Goal: Navigation & Orientation: Find specific page/section

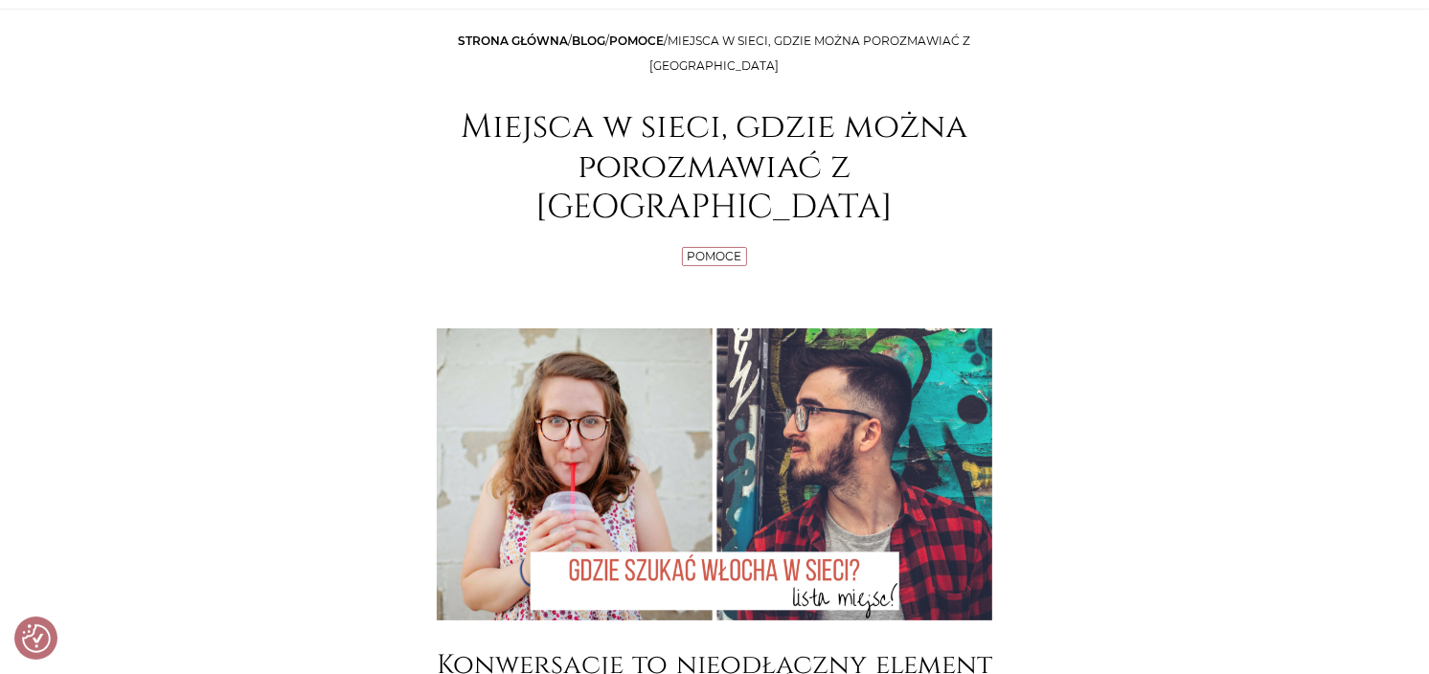
scroll to position [213, 0]
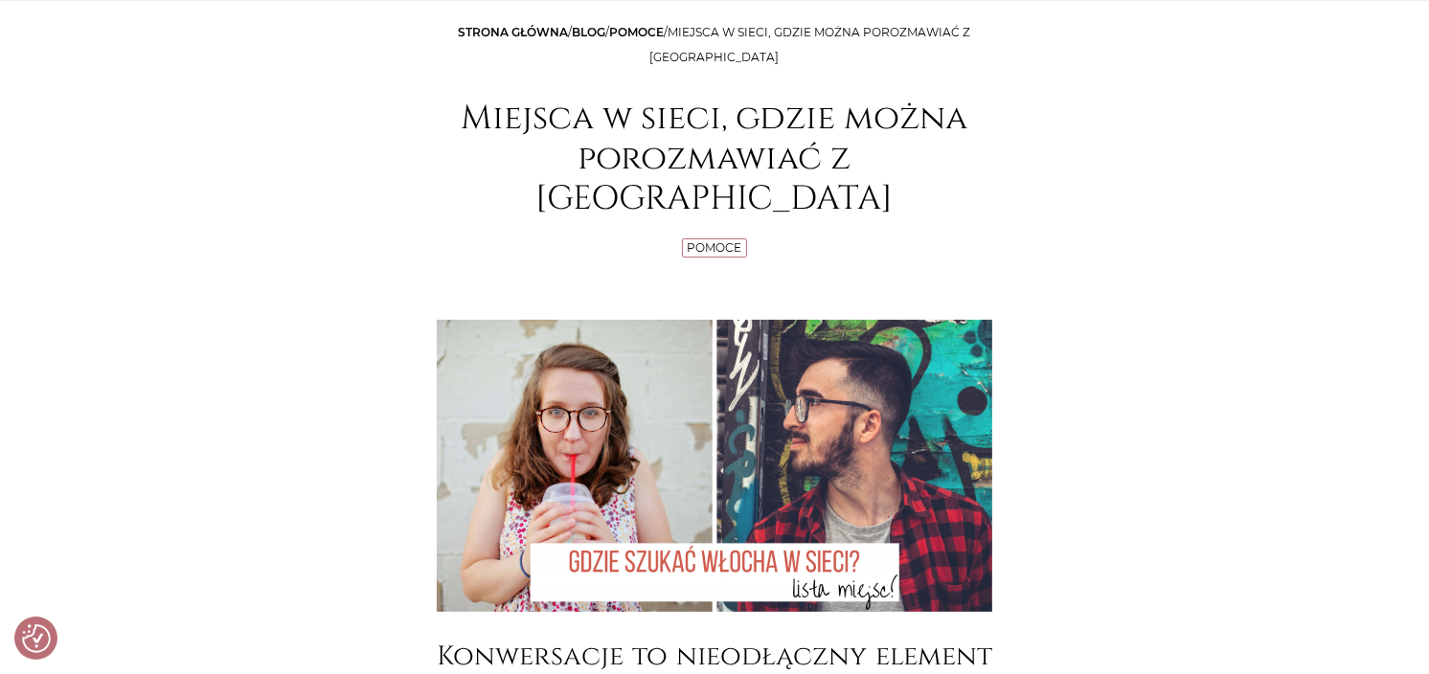
click at [479, 39] on p "Strona główna / Blog / Pomoce / Miejsca w sieci, gdzie można porozmawiać z Włoc…" at bounding box center [714, 45] width 555 height 50
click at [514, 27] on link "Strona główna" at bounding box center [514, 32] width 110 height 14
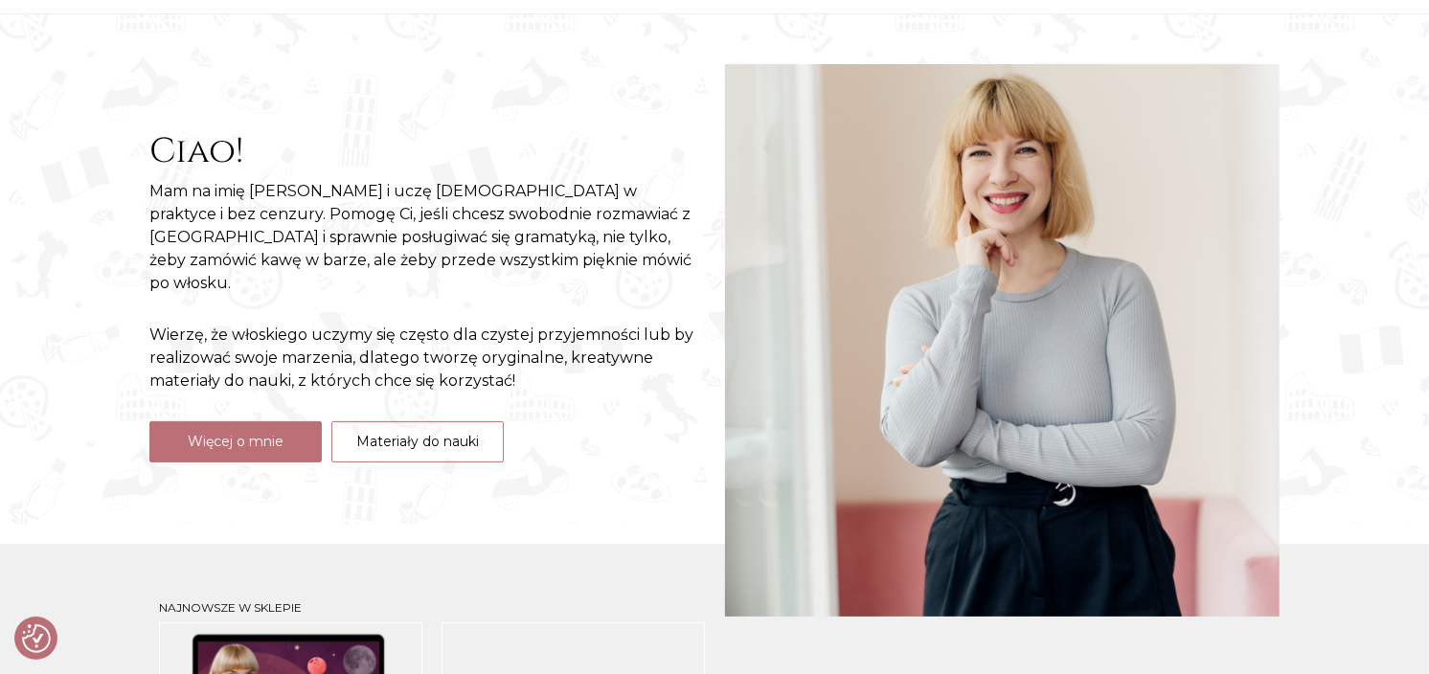
scroll to position [213, 0]
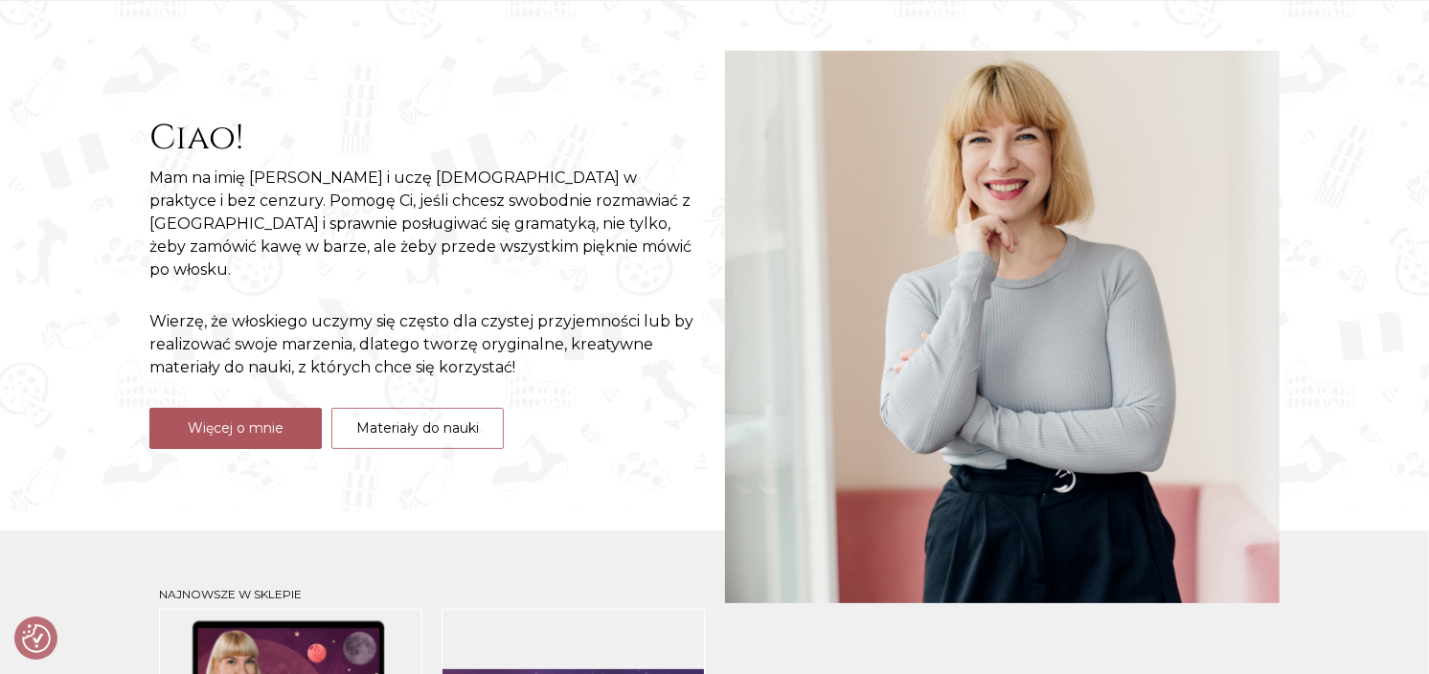
click at [192, 419] on link "Więcej o mnie" at bounding box center [235, 428] width 172 height 41
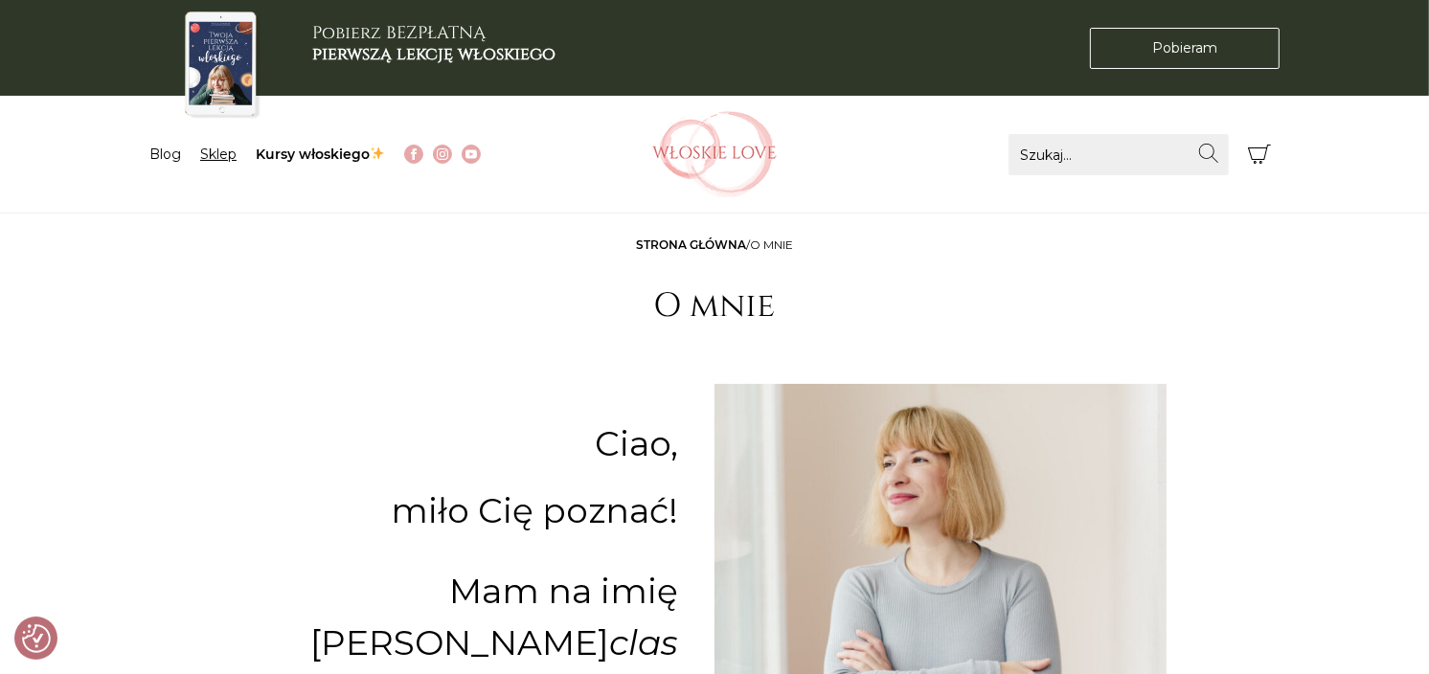
click at [204, 151] on link "Sklep" at bounding box center [218, 154] width 36 height 17
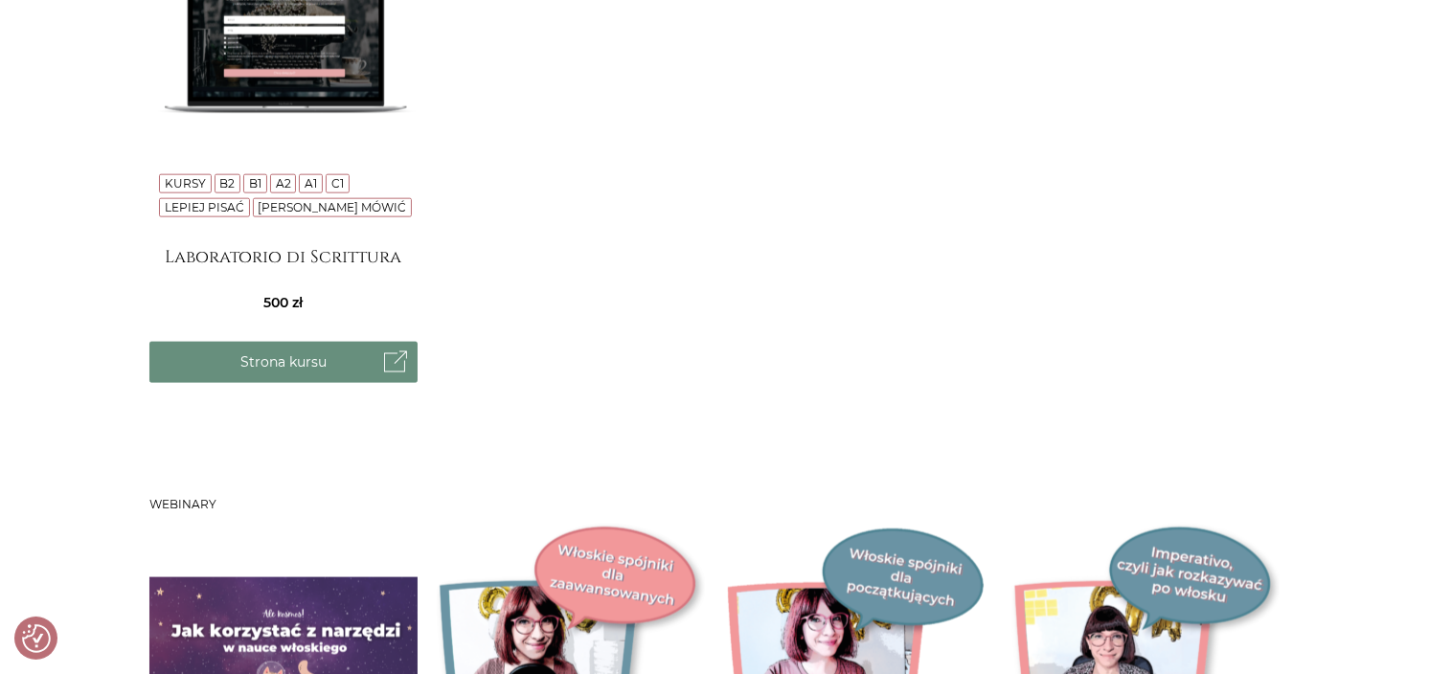
scroll to position [2128, 0]
